Goal: Transaction & Acquisition: Register for event/course

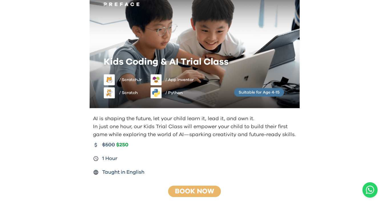
scroll to position [35, 0]
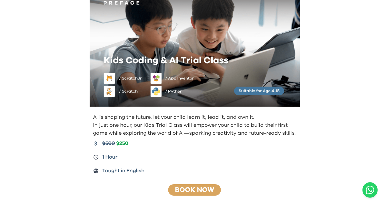
click at [200, 191] on link "Book Now" at bounding box center [194, 190] width 39 height 7
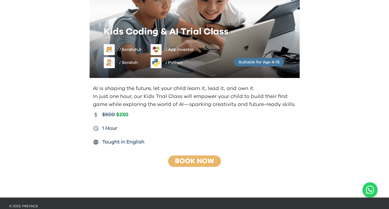
scroll to position [60, 0]
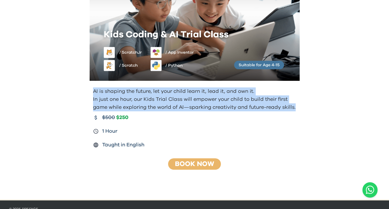
drag, startPoint x: 94, startPoint y: 91, endPoint x: 298, endPoint y: 110, distance: 205.1
click at [298, 110] on div "AI is shaping the future, let your child learn it, lead it, and own it. In just…" at bounding box center [194, 118] width 219 height 66
copy div "AI is shaping the future, let your child learn it, lead it, and own it. In just…"
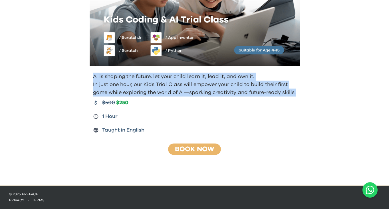
scroll to position [0, 0]
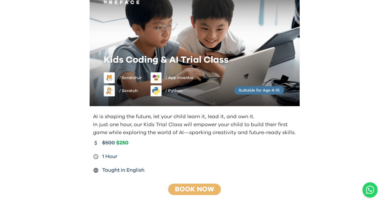
scroll to position [36, 0]
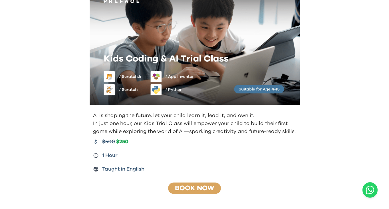
click at [195, 185] on div "Book Now" at bounding box center [194, 188] width 53 height 11
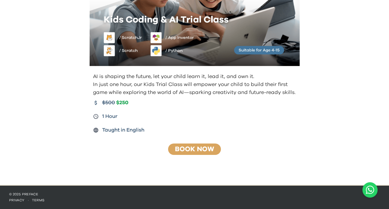
click at [195, 151] on link "Book Now" at bounding box center [194, 149] width 39 height 7
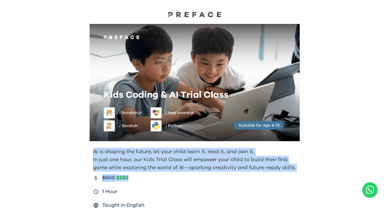
drag, startPoint x: 93, startPoint y: 150, endPoint x: 275, endPoint y: 177, distance: 184.0
click at [275, 177] on div "AI is shaping the future, let your child learn it, lead it, and own it. In just…" at bounding box center [194, 179] width 219 height 66
copy div "AI is shaping the future, let your child learn it, lead it, and own it. In just…"
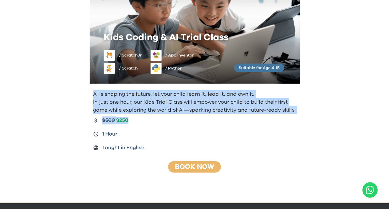
scroll to position [60, 0]
